Goal: Information Seeking & Learning: Learn about a topic

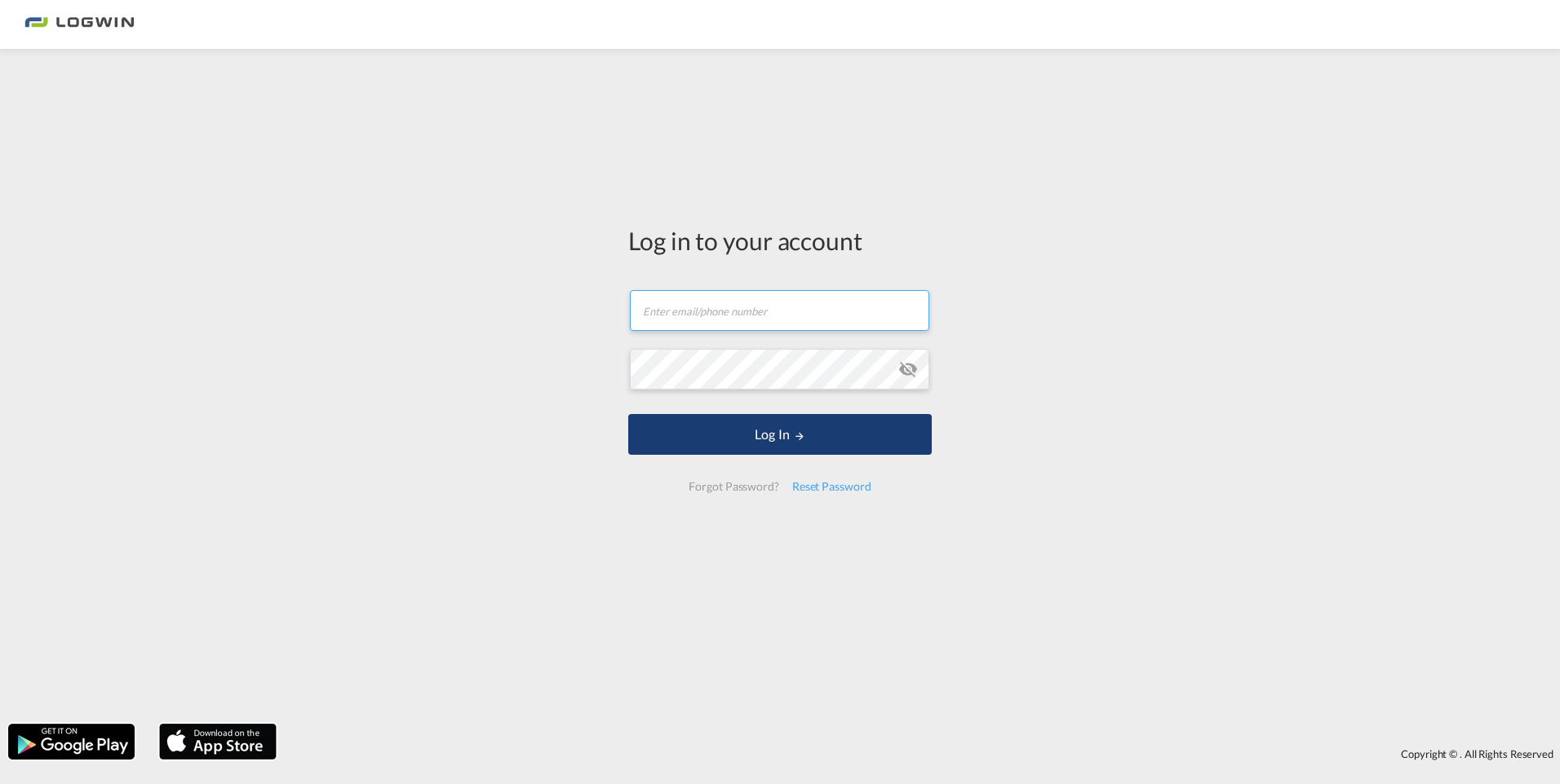
type input "[PERSON_NAME][EMAIL_ADDRESS][DOMAIN_NAME]"
click at [781, 436] on button "Log In" at bounding box center [780, 435] width 304 height 41
